Goal: Task Accomplishment & Management: Manage account settings

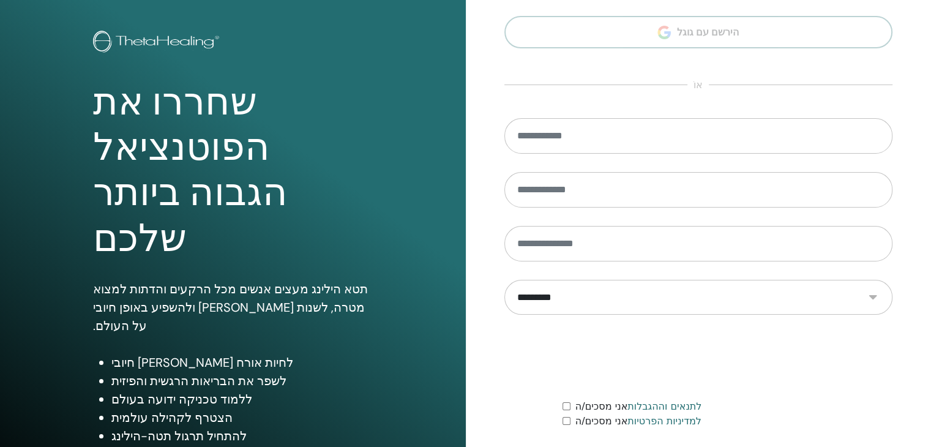
scroll to position [141, 0]
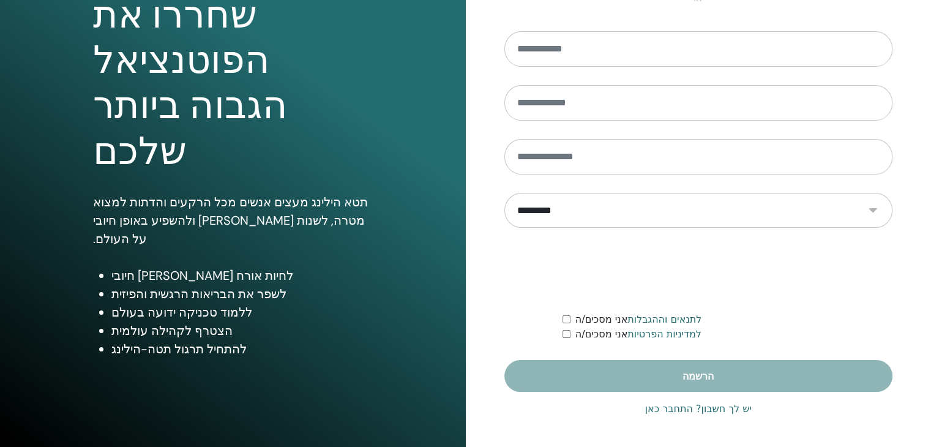
click at [664, 410] on font "יש לך חשבון? התחבר כאן" at bounding box center [698, 409] width 107 height 12
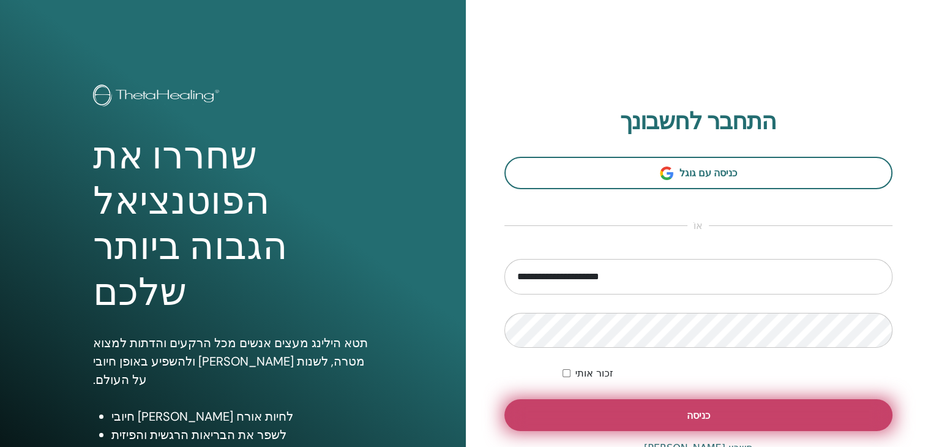
click at [638, 414] on button "כניסה" at bounding box center [699, 415] width 389 height 32
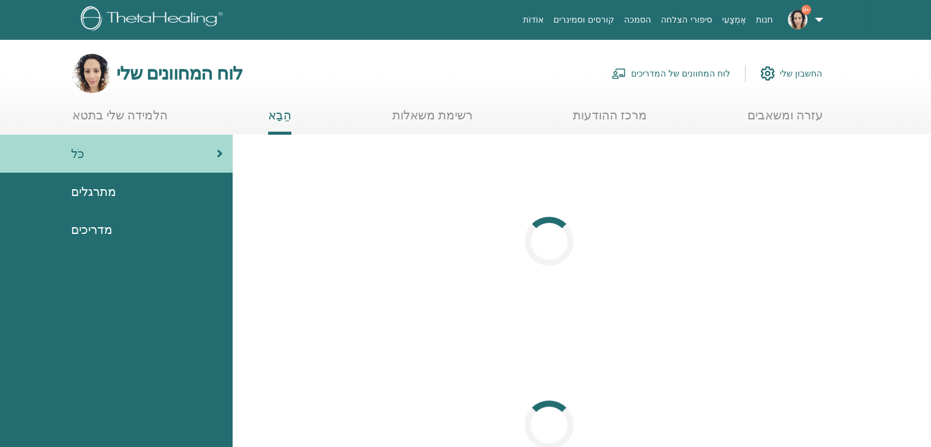
click at [655, 72] on font "לוח המחוונים של המדריכים" at bounding box center [680, 74] width 99 height 11
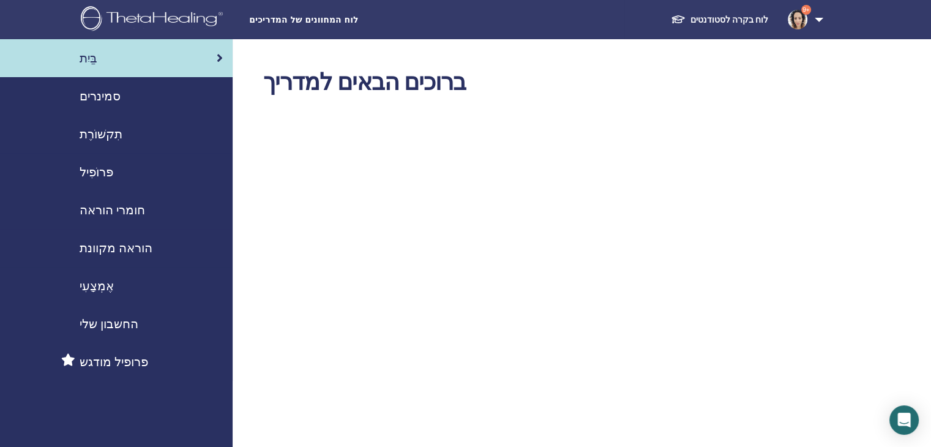
click at [90, 97] on font "סמינרים" at bounding box center [100, 96] width 41 height 16
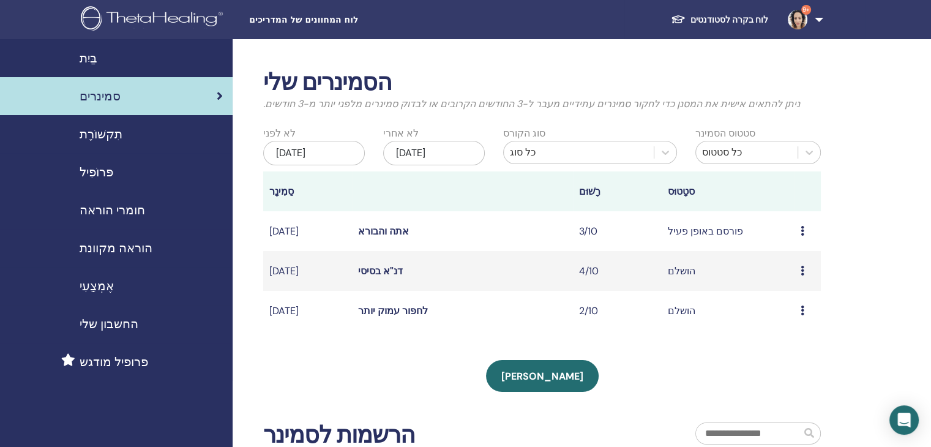
click at [802, 236] on icon at bounding box center [803, 231] width 4 height 10
click at [779, 265] on font "לַעֲרוֹך" at bounding box center [782, 264] width 25 height 13
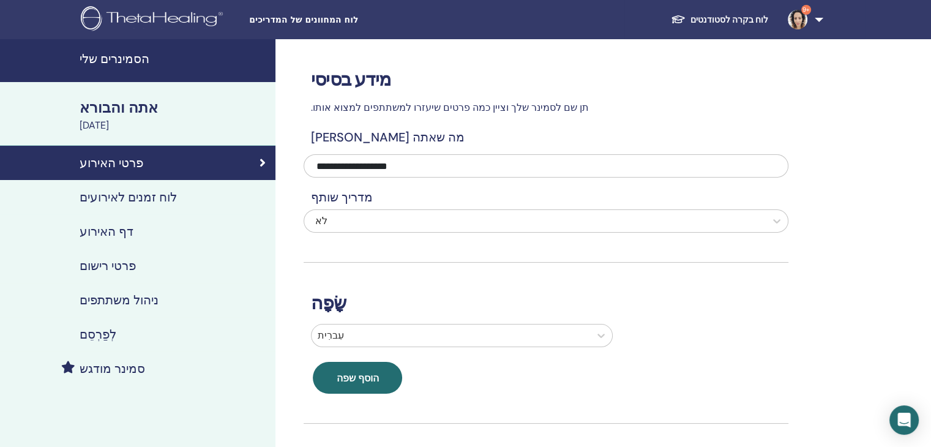
click at [118, 292] on font "ניהול משתתפים" at bounding box center [119, 300] width 79 height 16
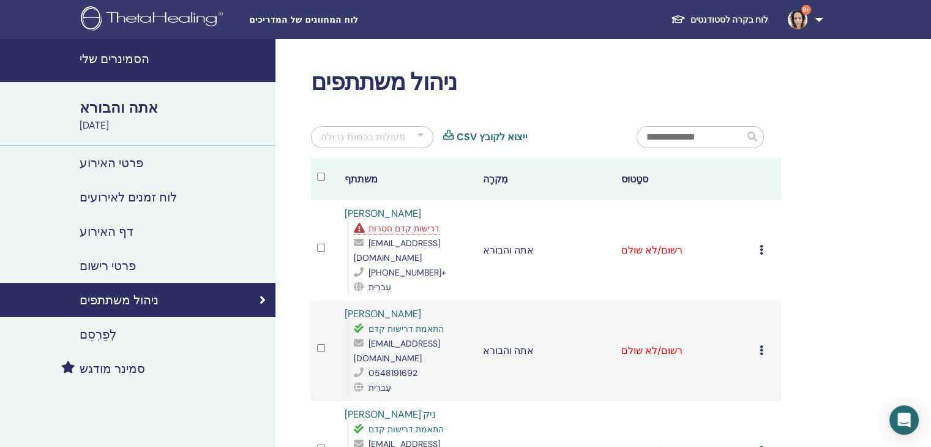
click at [414, 228] on font "דרישות קדם חסרות" at bounding box center [404, 228] width 71 height 11
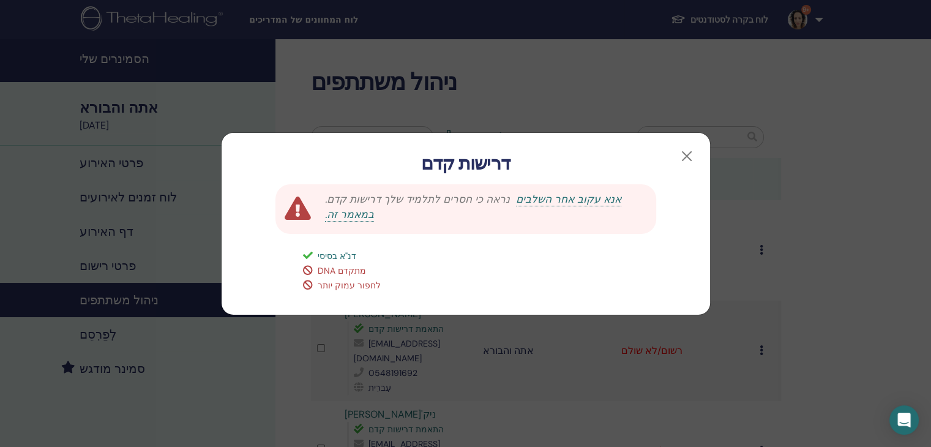
click at [333, 273] on font "DNA מתקדם" at bounding box center [342, 270] width 48 height 11
click at [681, 159] on button "button" at bounding box center [687, 156] width 20 height 20
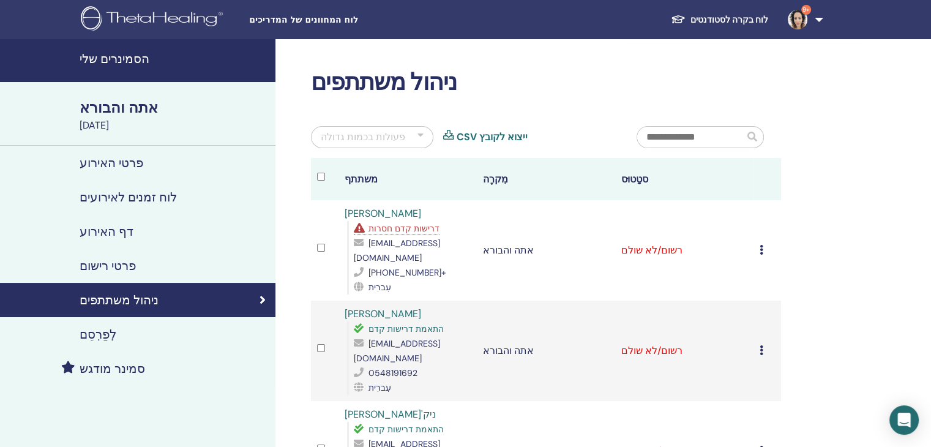
click at [762, 252] on icon at bounding box center [762, 250] width 4 height 10
click at [754, 378] on font "הורד תעודה" at bounding box center [751, 379] width 49 height 13
click at [760, 348] on icon at bounding box center [762, 350] width 4 height 10
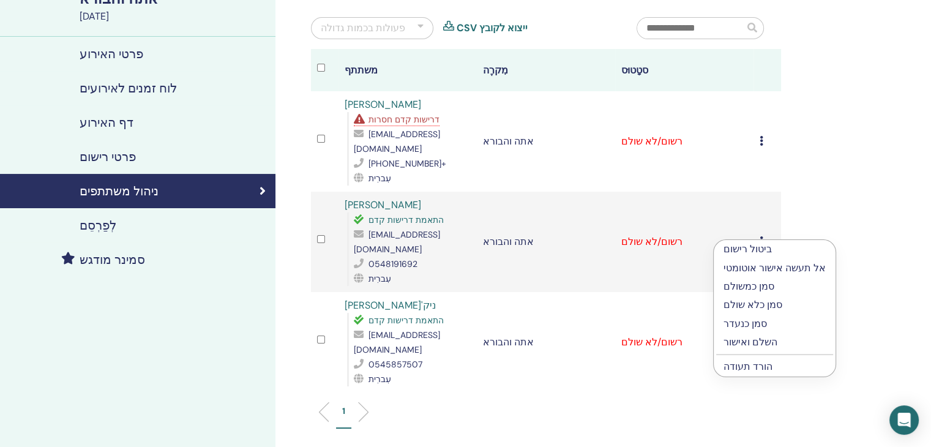
scroll to position [108, 0]
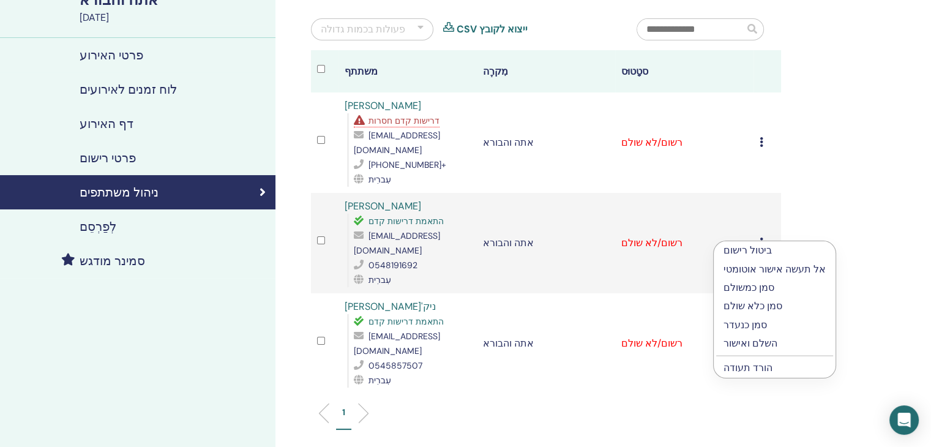
click at [761, 371] on font "הורד תעודה" at bounding box center [748, 367] width 49 height 13
click at [761, 339] on icon at bounding box center [762, 343] width 4 height 10
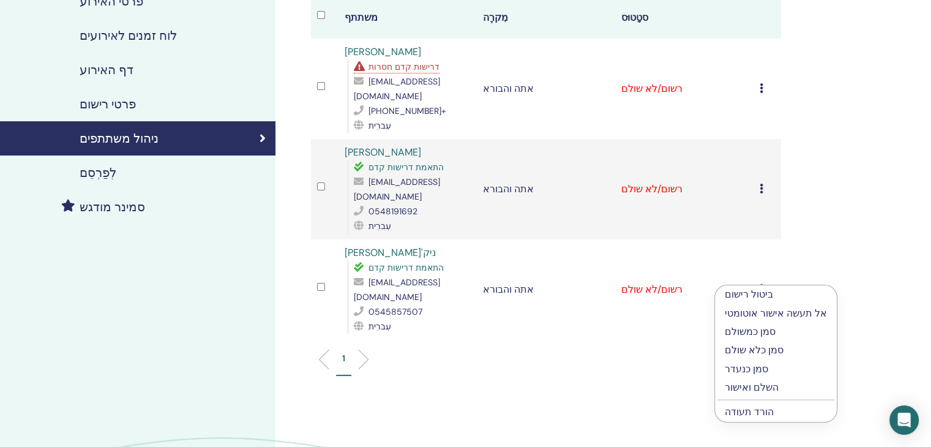
scroll to position [162, 0]
click at [761, 412] on font "הורד תעודה" at bounding box center [749, 411] width 49 height 13
